Goal: Task Accomplishment & Management: Complete application form

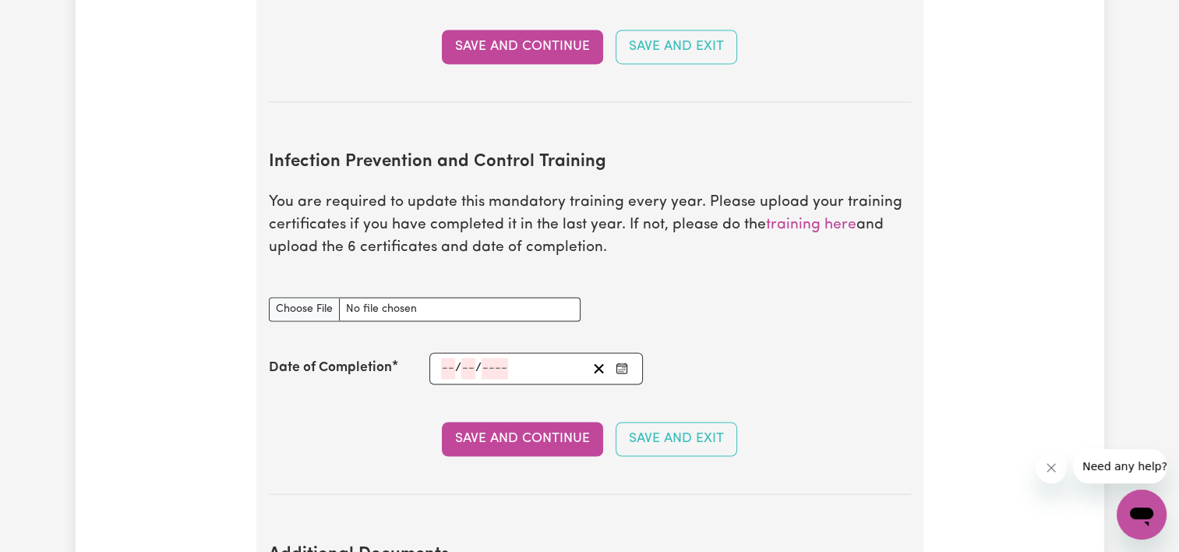
scroll to position [2572, 0]
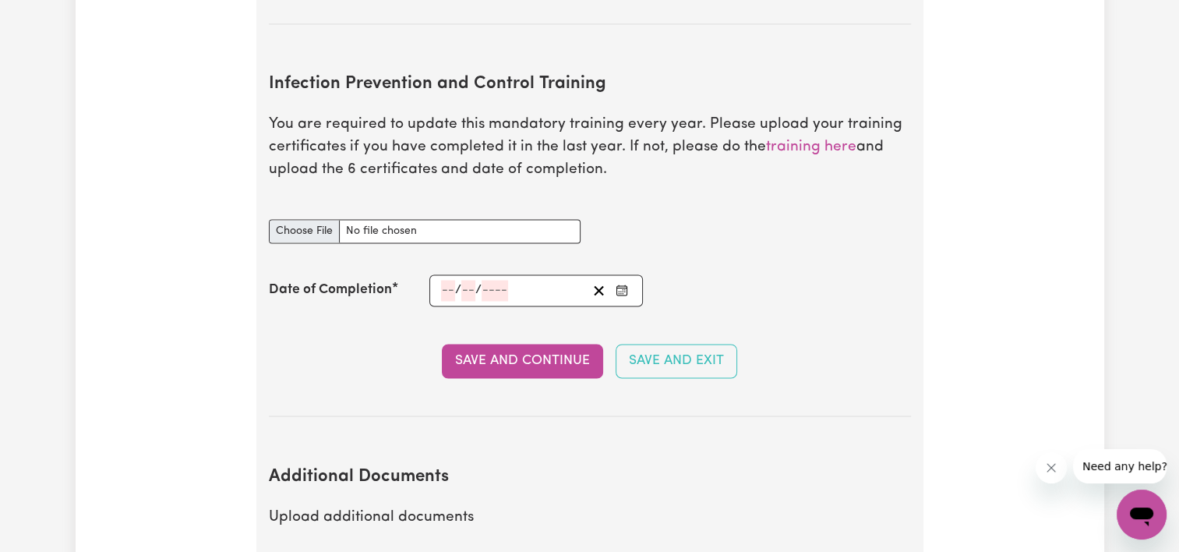
click at [302, 219] on input "Infection Prevention and Control Training document" at bounding box center [425, 231] width 312 height 24
click at [375, 219] on input "Infection Prevention and Control Training document" at bounding box center [425, 231] width 312 height 24
type input "C:\fakepath\Chain of Infection.pdf"
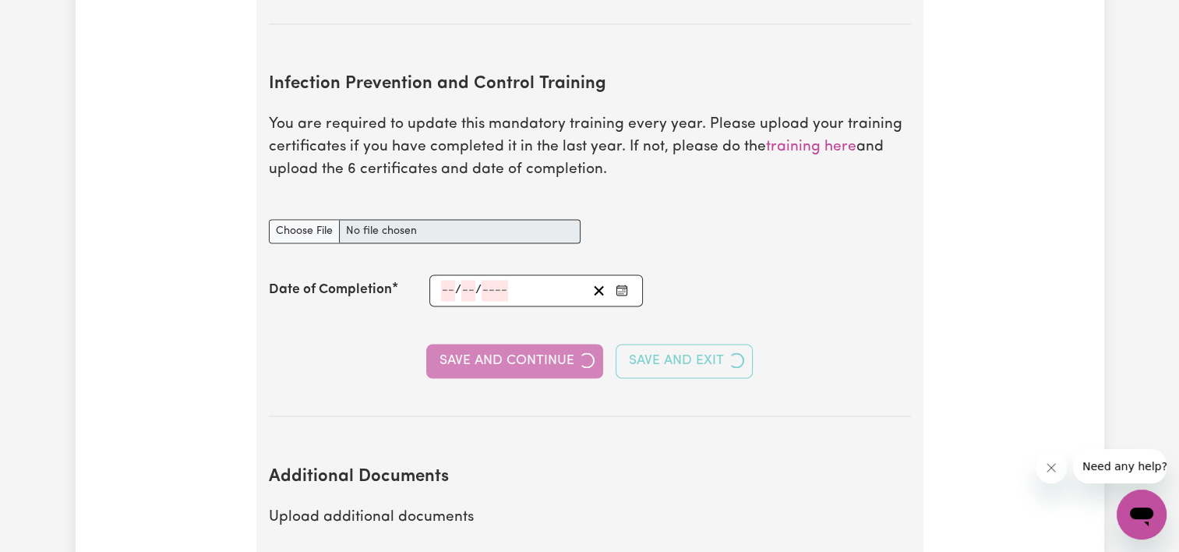
type input "[DATE]"
type input "24"
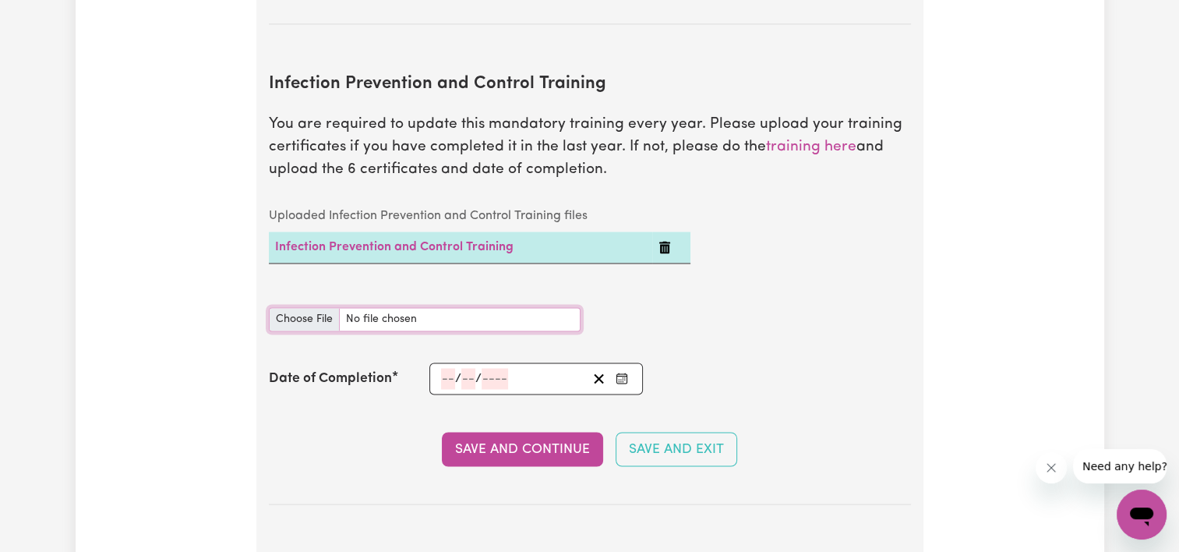
click at [311, 307] on input "Infection Prevention and Control Training document" at bounding box center [425, 319] width 312 height 24
type input "C:\fakepath\Cleaning in the Department.pdf"
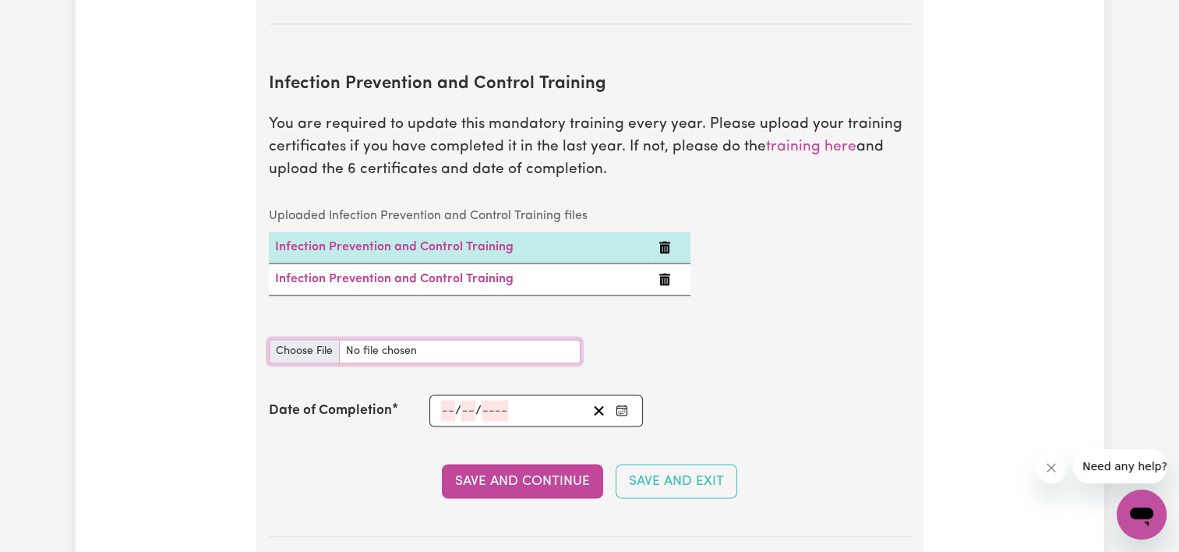
click at [313, 339] on input "Infection Prevention and Control Training document" at bounding box center [425, 351] width 312 height 24
type input "C:\fakepath\Hand Hygiene.pdf"
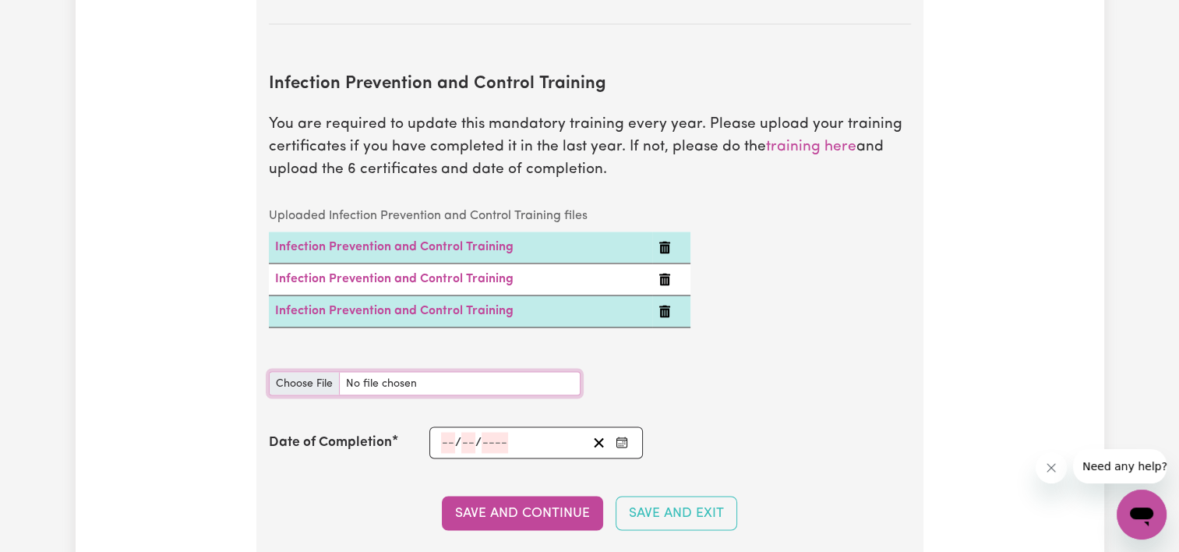
click at [305, 371] on input "Infection Prevention and Control Training document" at bounding box center [425, 383] width 312 height 24
type input "C:\fakepath\NDIS_Worker_Orientation_Completion_Certificate.pdf"
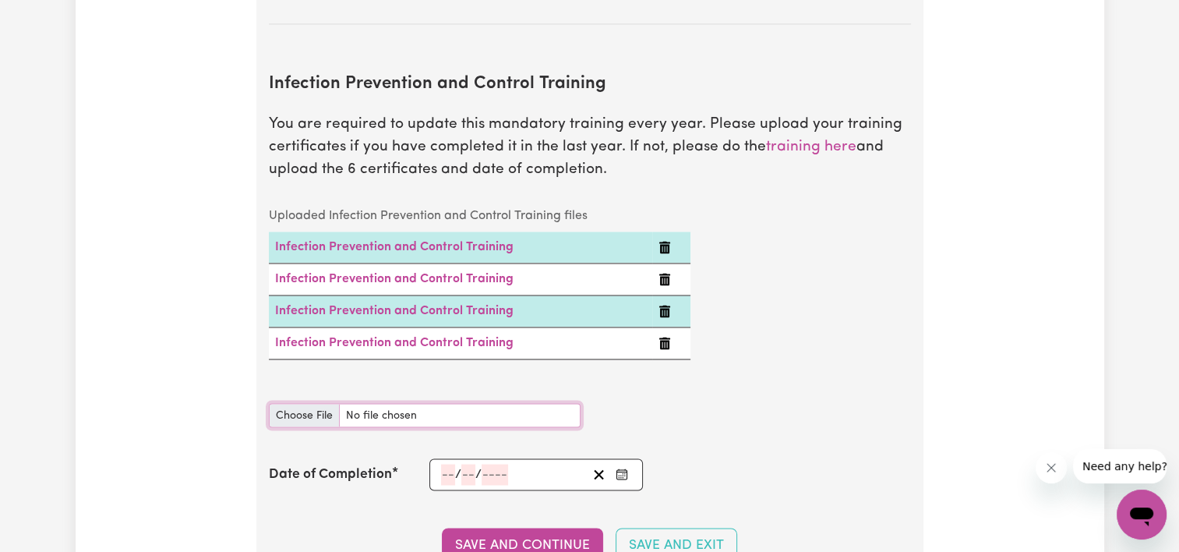
click at [313, 403] on input "Infection Prevention and Control Training document" at bounding box center [425, 415] width 312 height 24
click at [664, 337] on icon "Delete Infection Prevention and Control Training" at bounding box center [664, 343] width 11 height 12
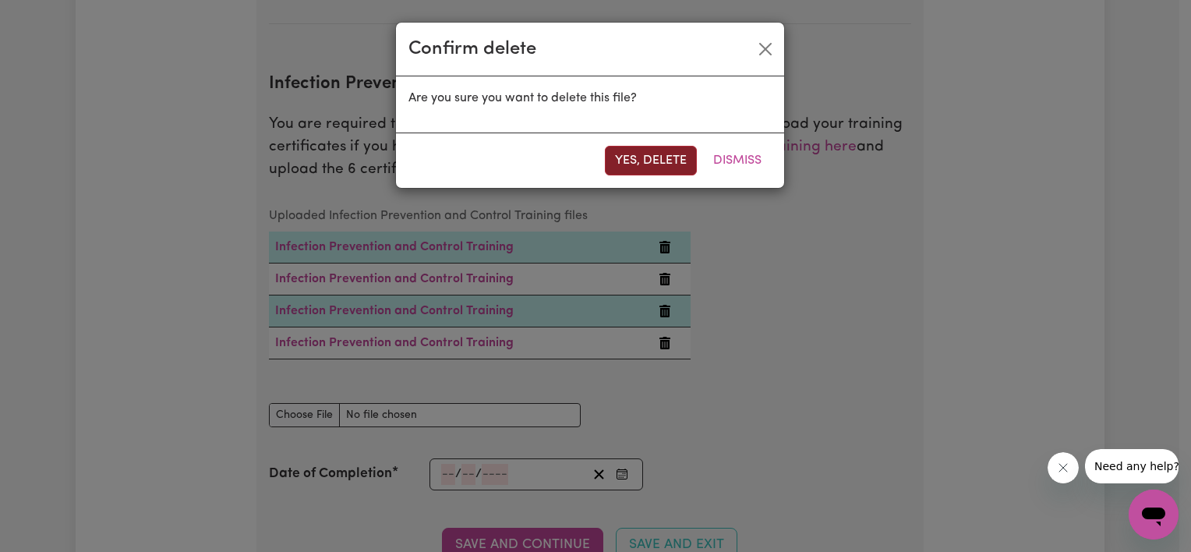
click at [680, 165] on button "Yes, delete" at bounding box center [651, 161] width 92 height 30
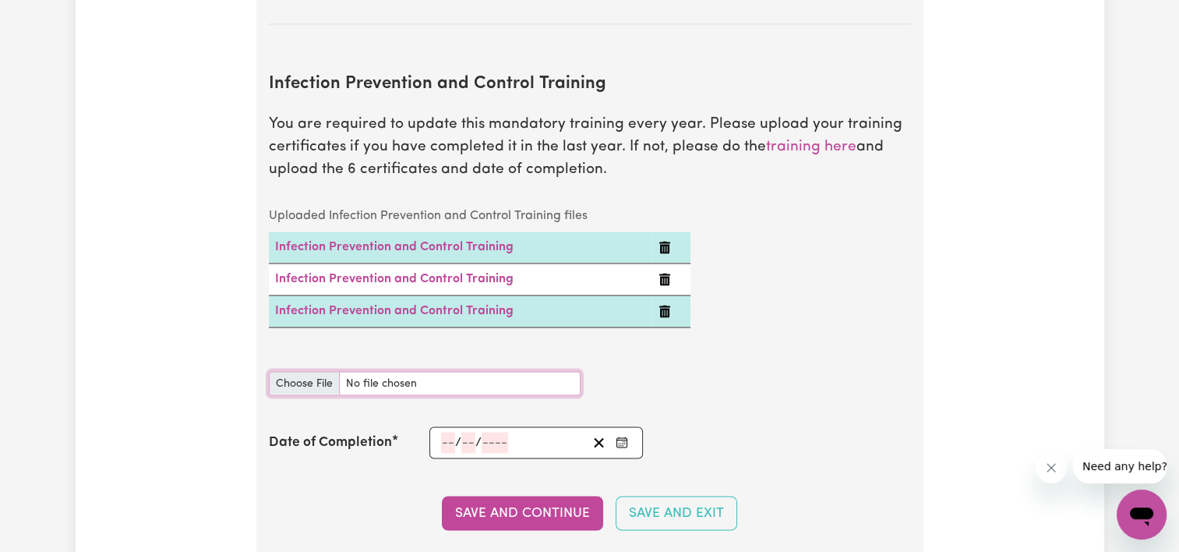
click at [300, 371] on input "Infection Prevention and Control Training document" at bounding box center [425, 383] width 312 height 24
type input "C:\fakepath\Outbreaks in the Department.pdf"
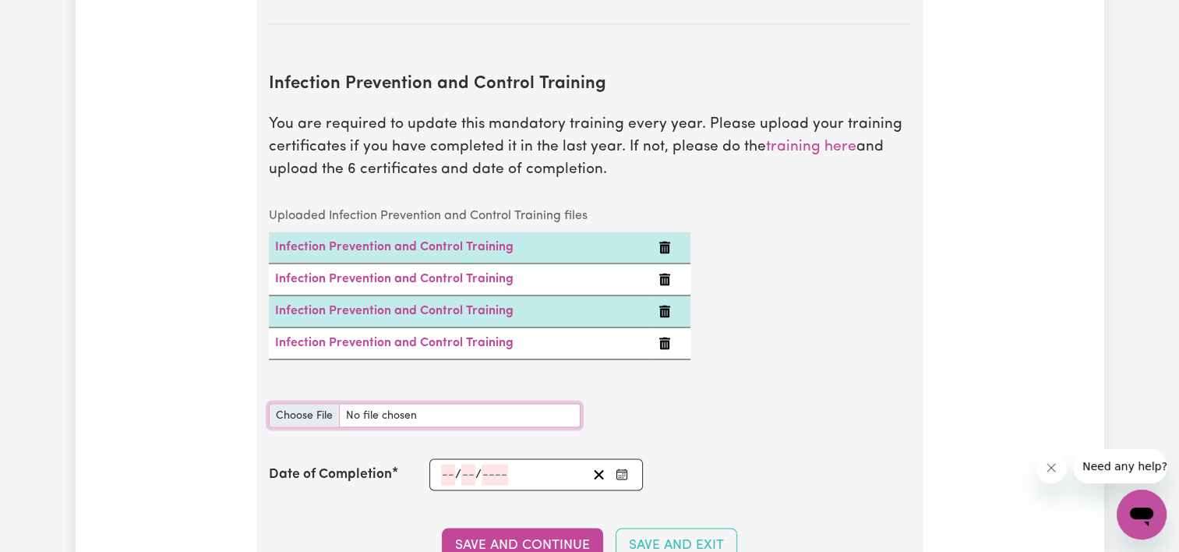
click at [281, 403] on input "Infection Prevention and Control Training document" at bounding box center [425, 415] width 312 height 24
type input "C:\fakepath\Personal Protective Equipment.pdf"
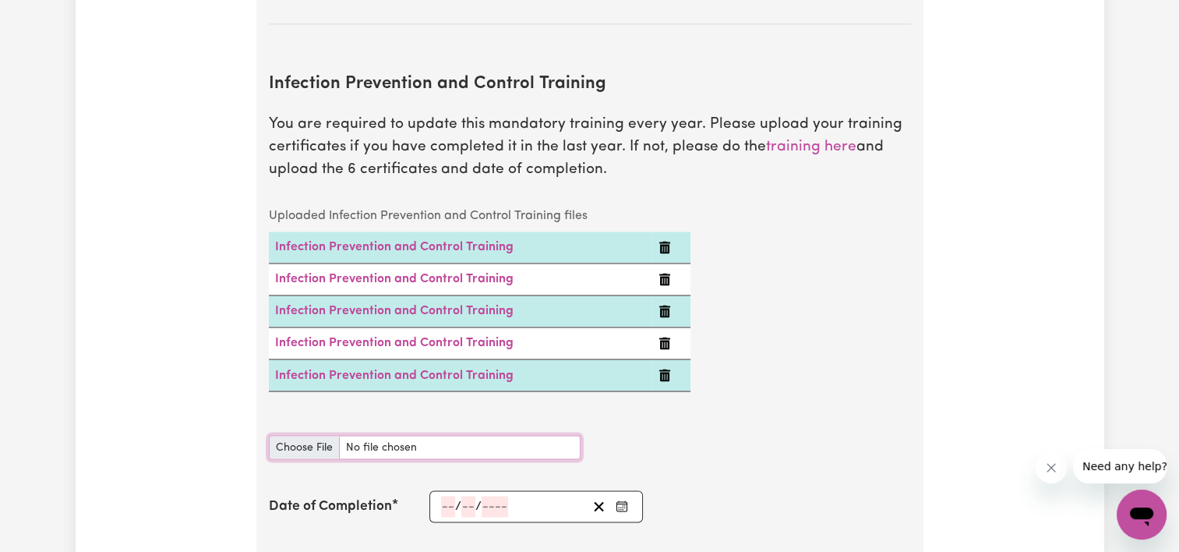
click at [290, 435] on input "Infection Prevention and Control Training document" at bounding box center [425, 447] width 312 height 24
type input "C:\fakepath\Waste Management.pdf"
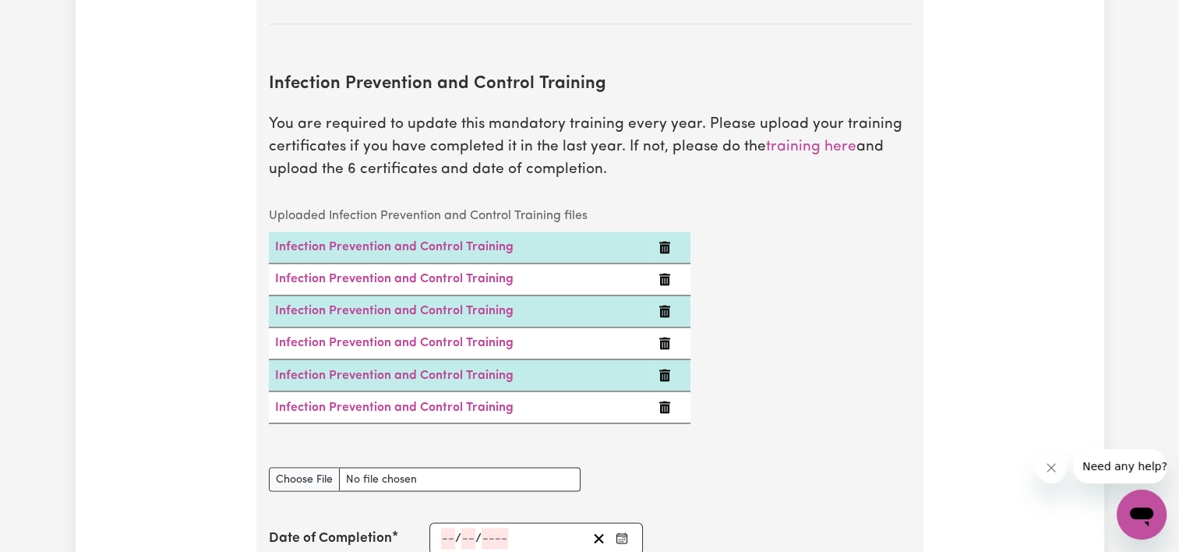
click at [443, 528] on input "number" at bounding box center [448, 538] width 14 height 21
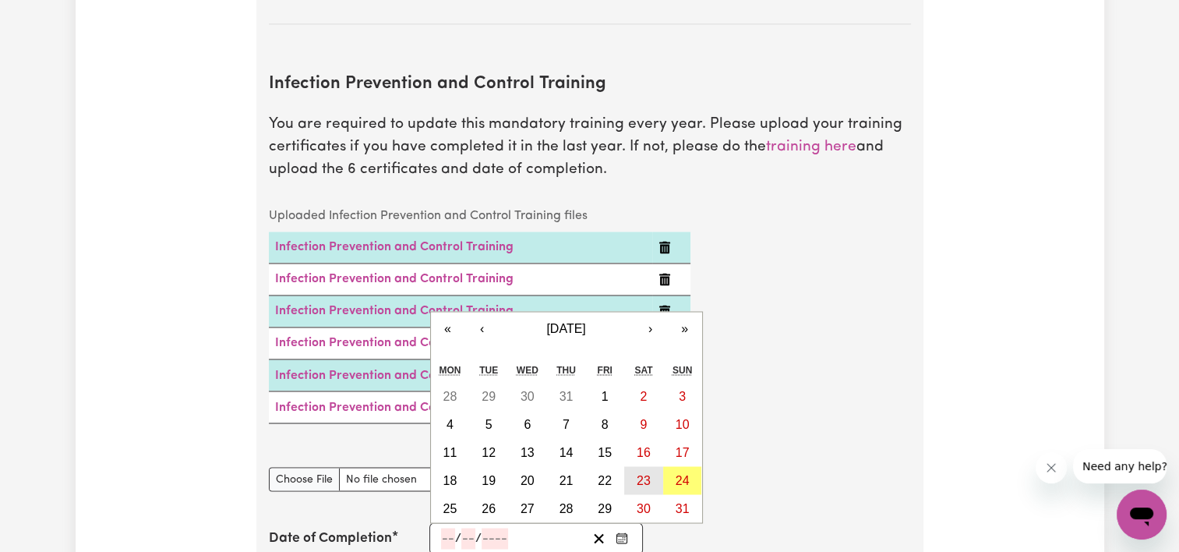
click at [637, 473] on abbr "23" at bounding box center [644, 479] width 14 height 13
type input "[DATE]"
type input "23"
type input "8"
type input "2025"
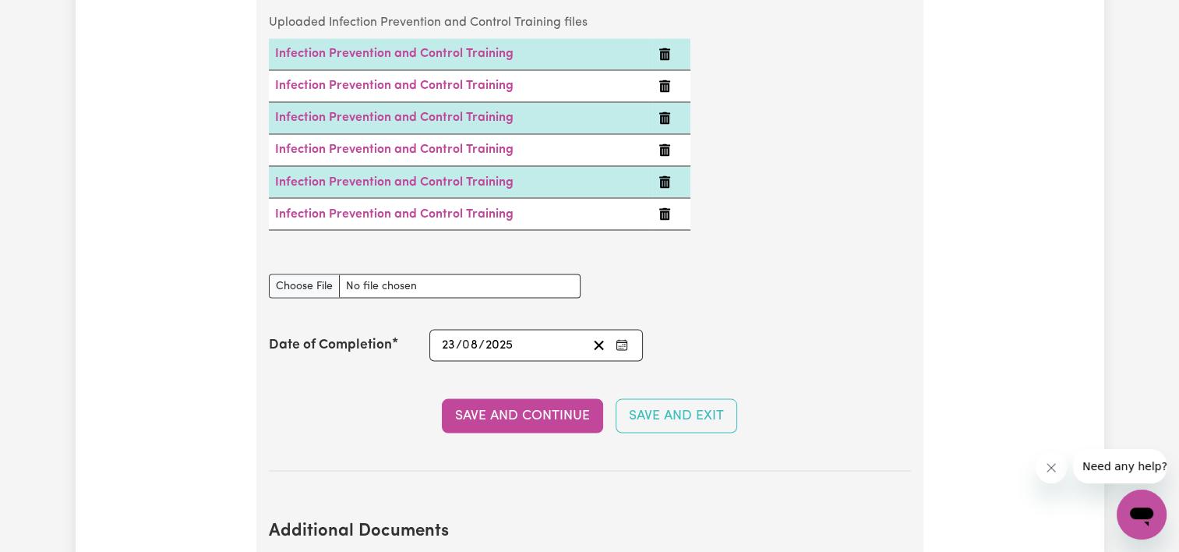
scroll to position [2806, 0]
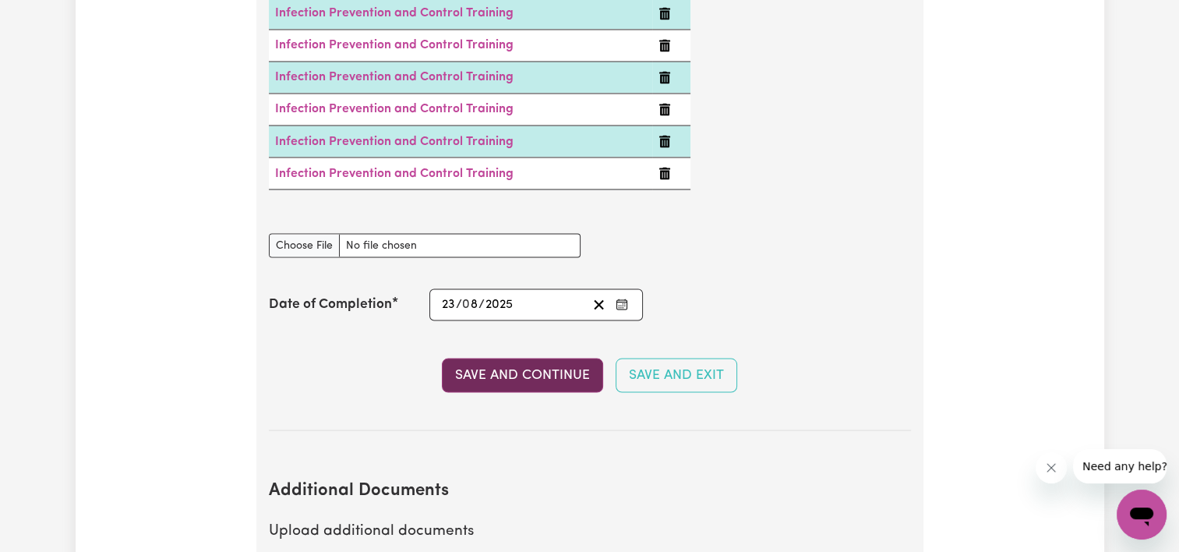
click at [542, 358] on button "Save and Continue" at bounding box center [522, 375] width 161 height 34
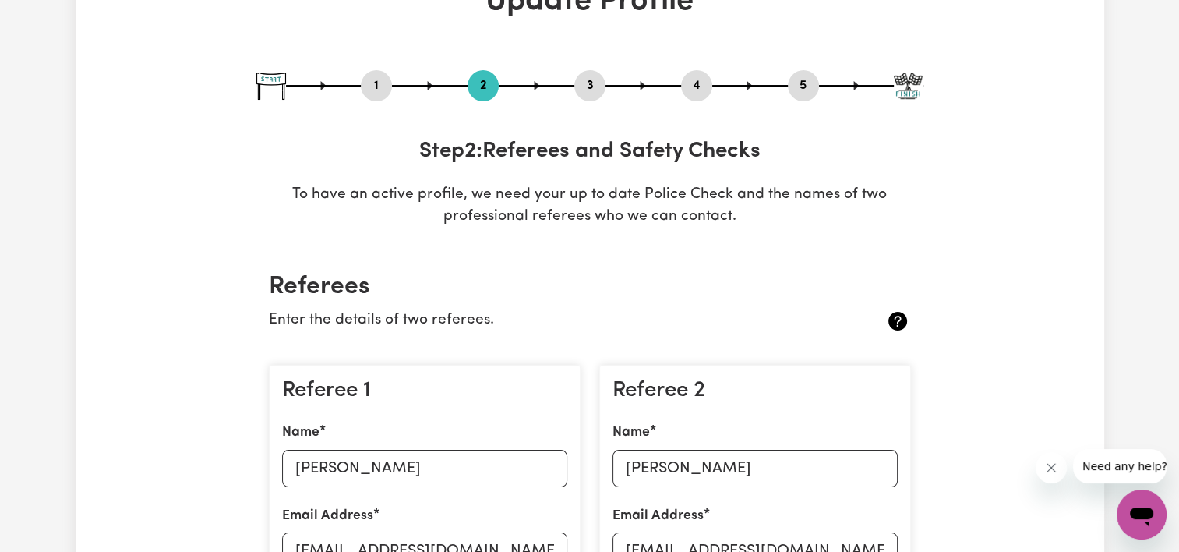
scroll to position [0, 0]
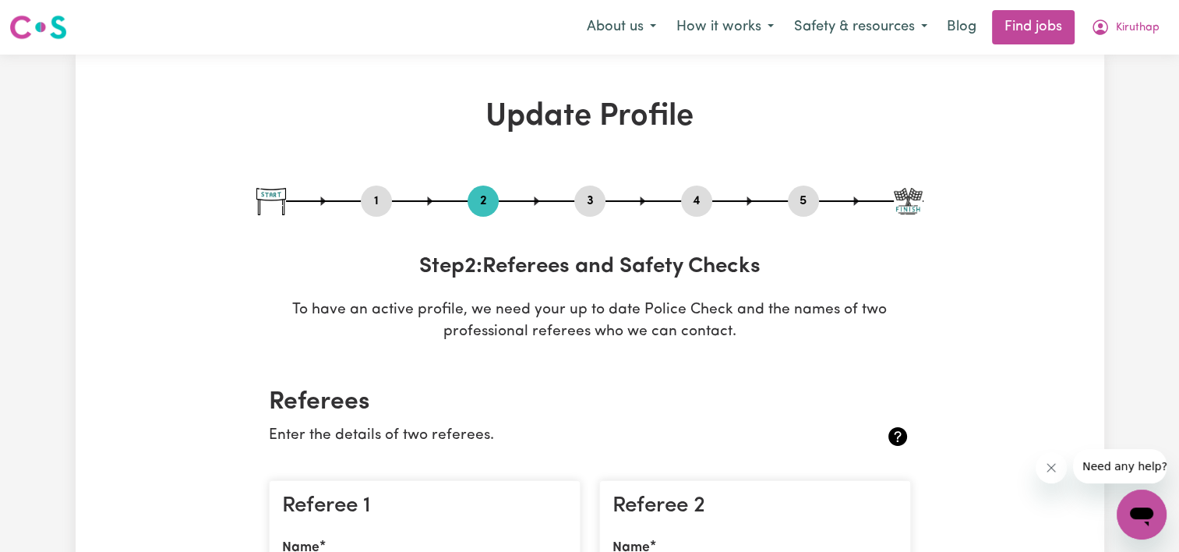
click at [383, 207] on button "1" at bounding box center [376, 201] width 31 height 20
select select "[DEMOGRAPHIC_DATA]"
select select "[DEMOGRAPHIC_DATA] Citizen"
select select "Studying a healthcare related degree or qualification"
select select "50"
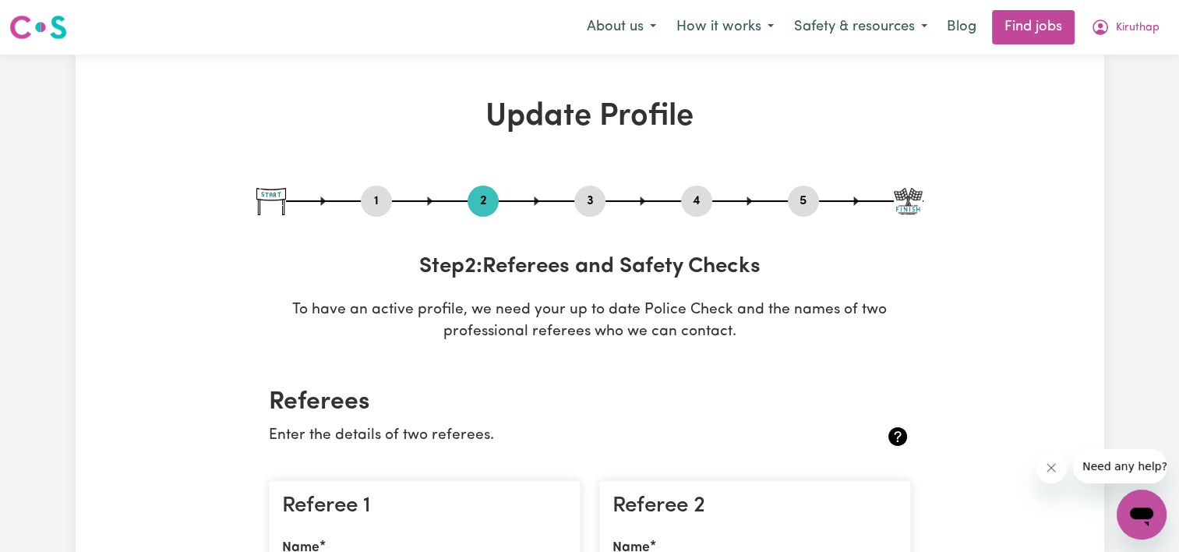
select select "65"
select select "75"
select select "100"
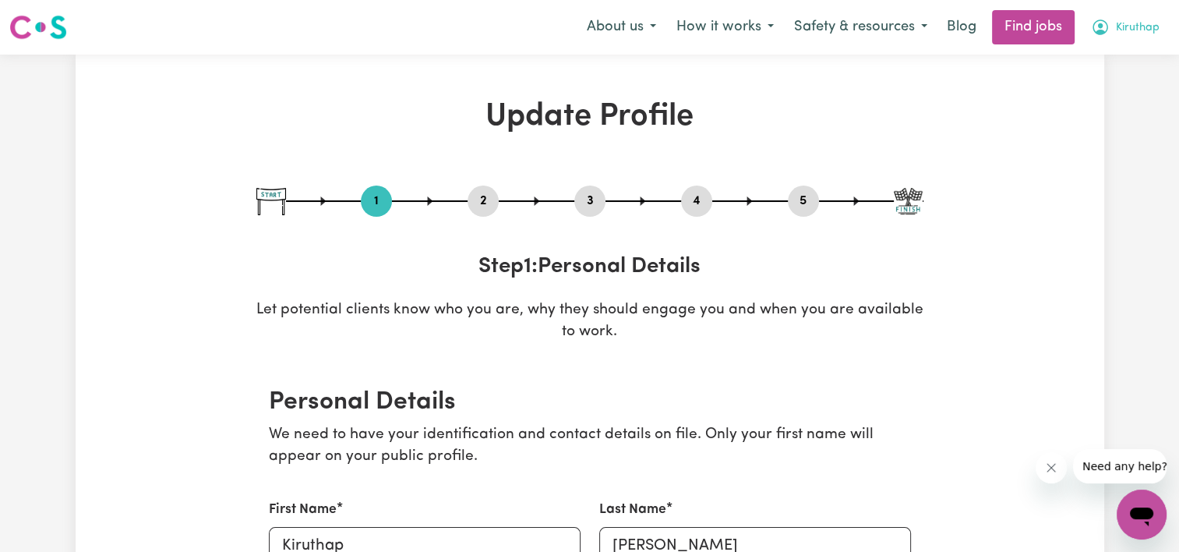
click at [1136, 26] on span "Kiruthap" at bounding box center [1138, 27] width 44 height 17
click at [1112, 84] on link "My Dashboard" at bounding box center [1107, 90] width 123 height 30
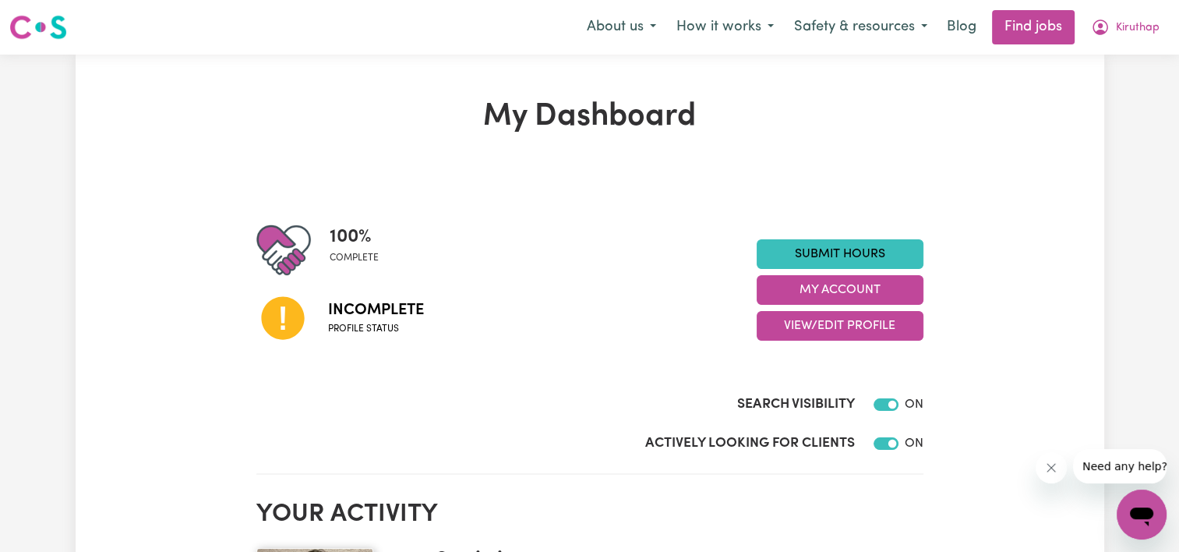
click at [821, 315] on button "View/Edit Profile" at bounding box center [840, 326] width 167 height 30
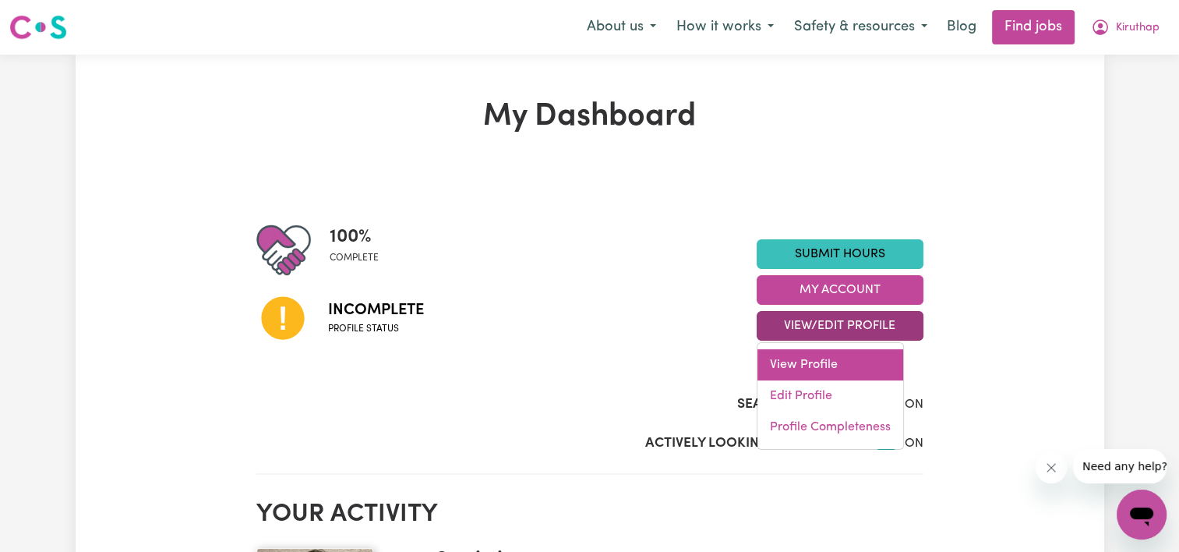
click at [814, 366] on link "View Profile" at bounding box center [831, 364] width 146 height 31
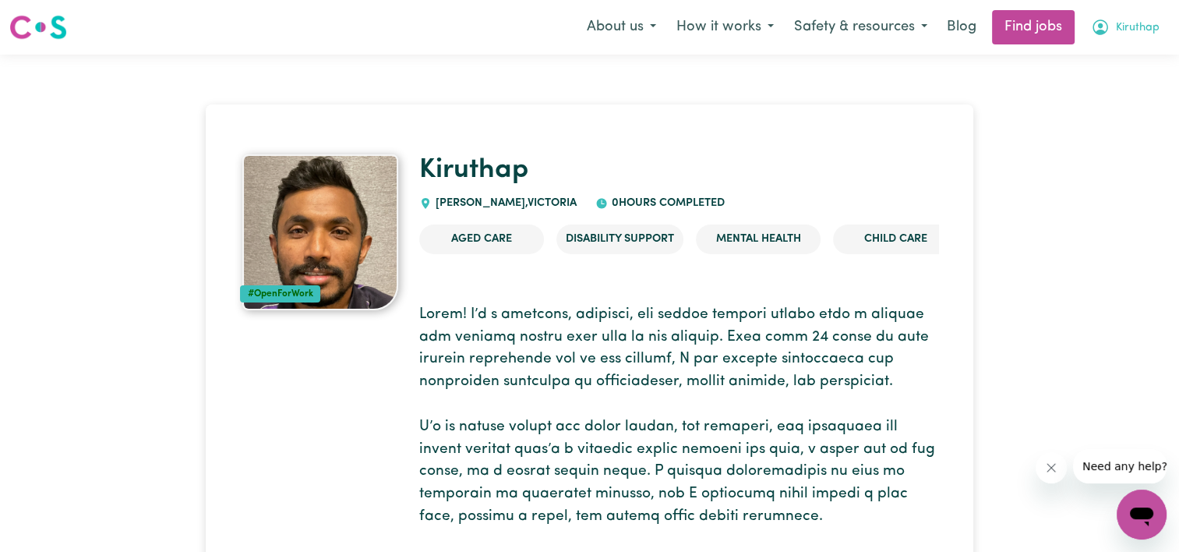
click at [1141, 26] on span "Kiruthap" at bounding box center [1138, 27] width 44 height 17
click at [1094, 80] on link "My Dashboard" at bounding box center [1107, 90] width 123 height 30
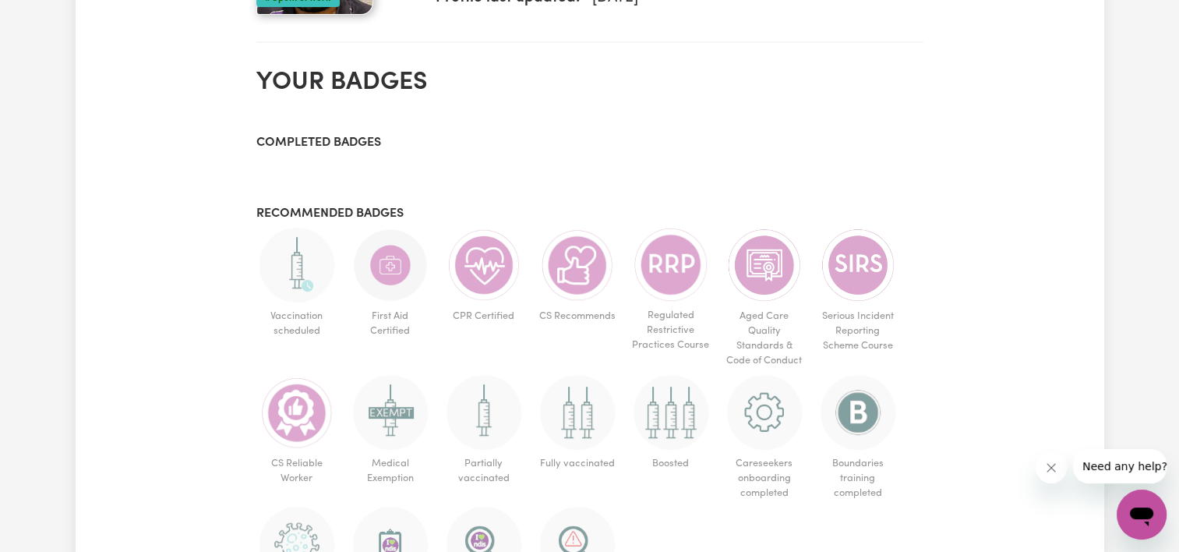
scroll to position [624, 0]
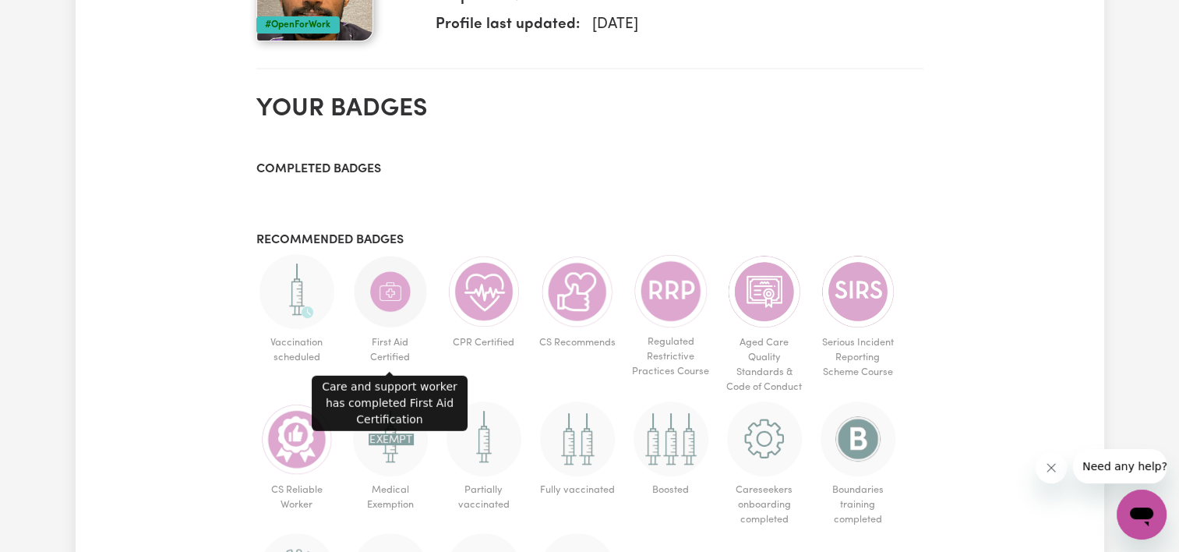
click at [386, 288] on img at bounding box center [390, 291] width 75 height 75
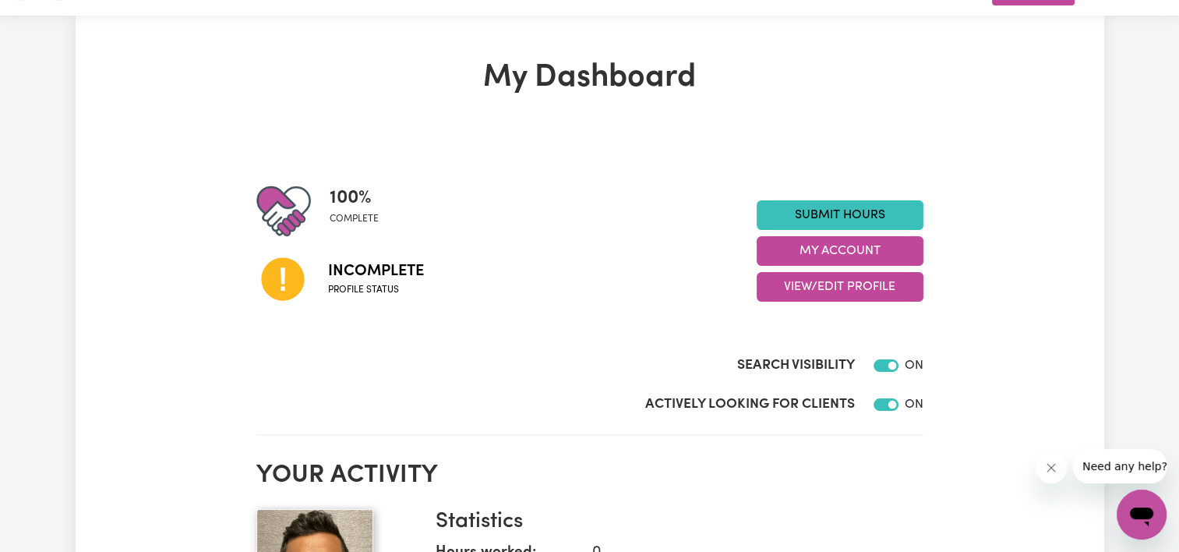
scroll to position [0, 0]
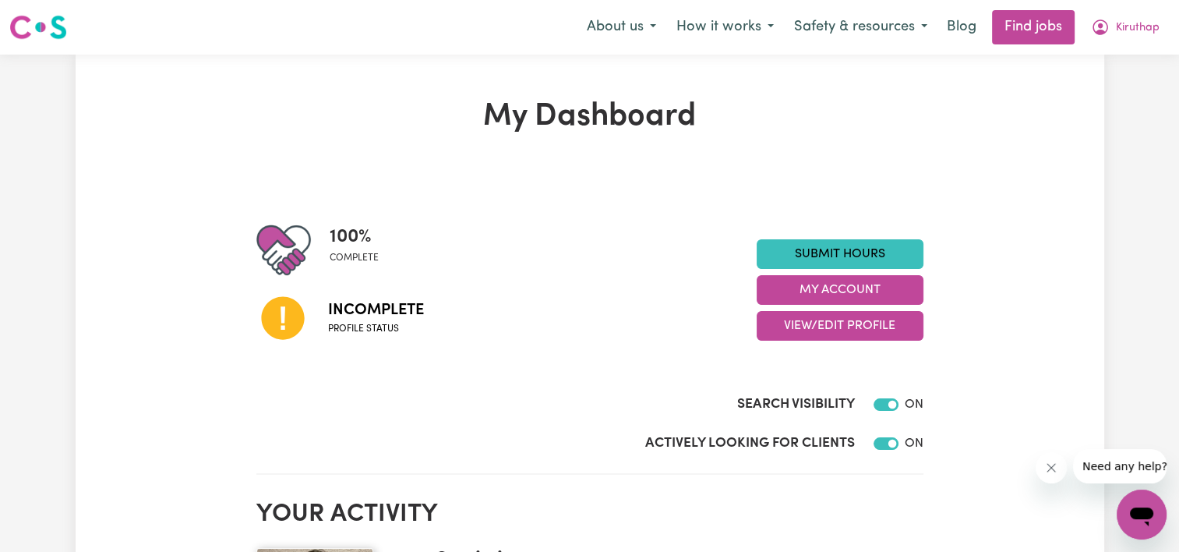
click at [1145, 27] on span "Kiruthap" at bounding box center [1138, 27] width 44 height 17
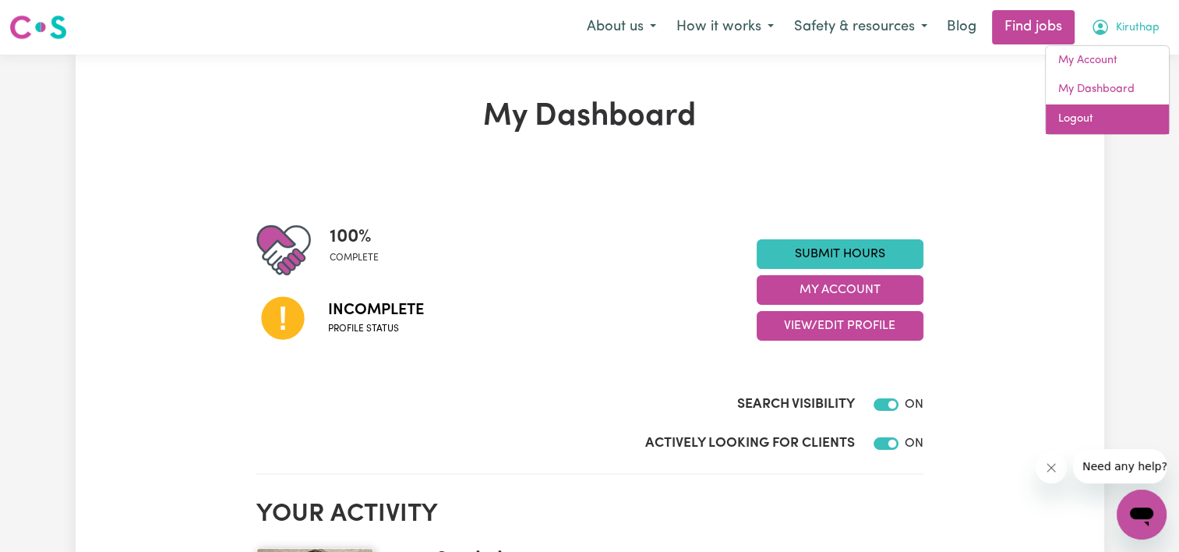
click at [1104, 115] on link "Logout" at bounding box center [1107, 119] width 123 height 30
